Goal: Task Accomplishment & Management: Manage account settings

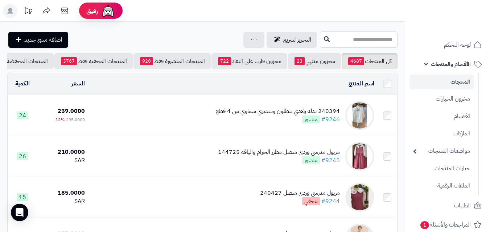
click at [348, 39] on input "text" at bounding box center [359, 40] width 78 height 16
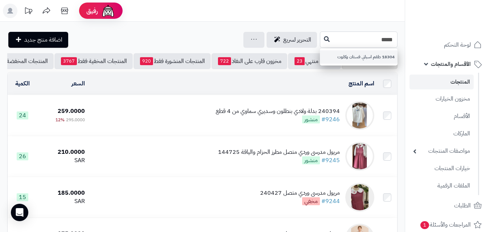
type input "*****"
click at [342, 53] on link "18304 طقم اسباني فستان وكلوت" at bounding box center [359, 56] width 78 height 13
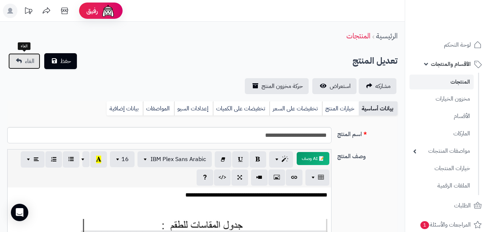
click at [29, 62] on span "الغاء" at bounding box center [29, 61] width 9 height 9
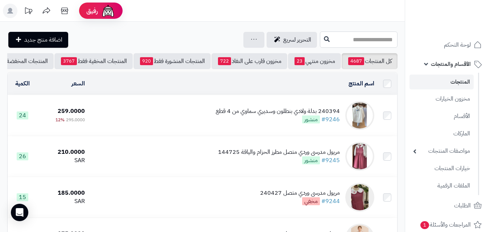
click at [320, 45] on input "text" at bounding box center [359, 40] width 78 height 16
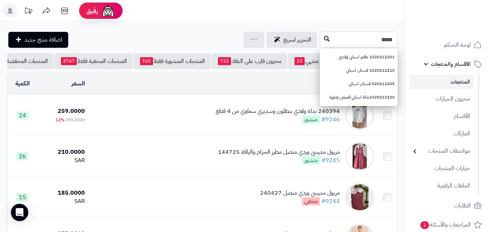
type input "*****"
click at [324, 41] on icon at bounding box center [327, 39] width 6 height 6
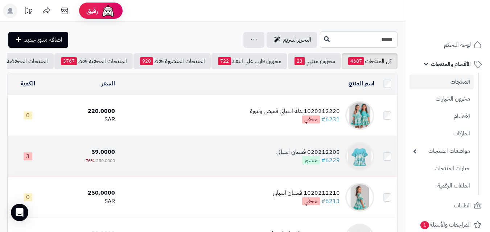
click at [287, 157] on div "020212205 فستان اسباني" at bounding box center [307, 152] width 63 height 8
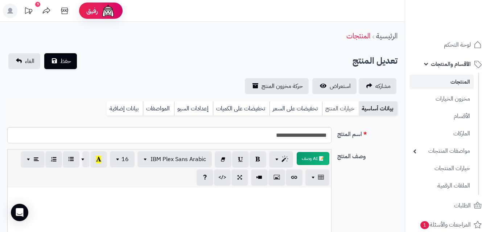
click at [339, 111] on link "خيارات المنتج" at bounding box center [340, 109] width 37 height 15
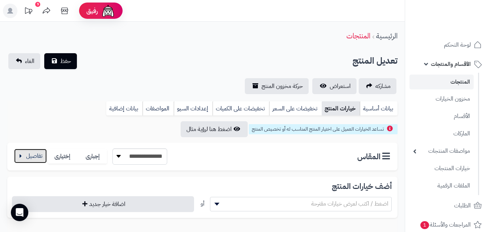
click at [33, 153] on button "button" at bounding box center [30, 156] width 33 height 15
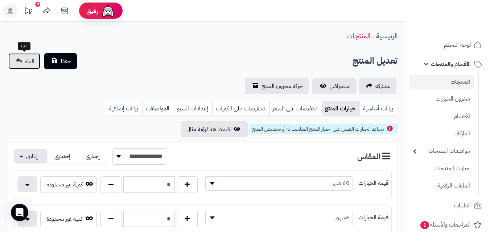
click at [20, 65] on link "الغاء" at bounding box center [24, 61] width 32 height 16
